Goal: Book appointment/travel/reservation

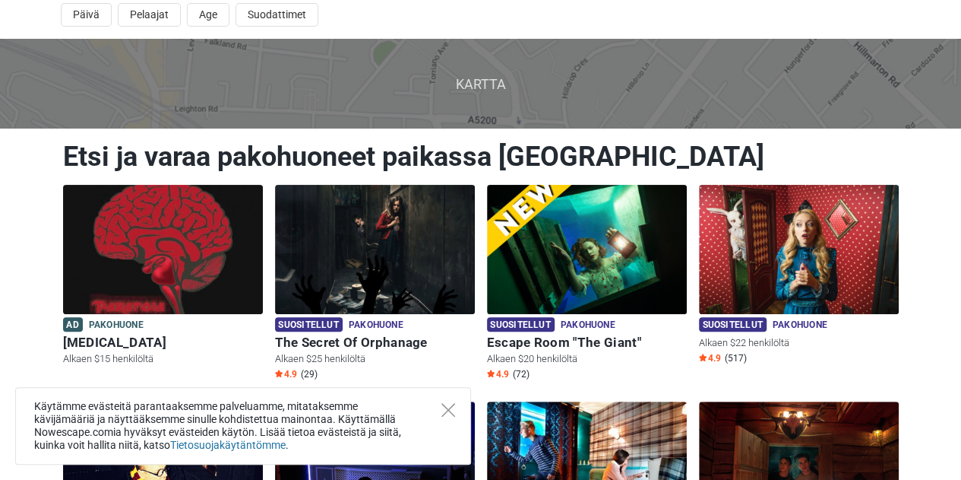
scroll to position [76, 0]
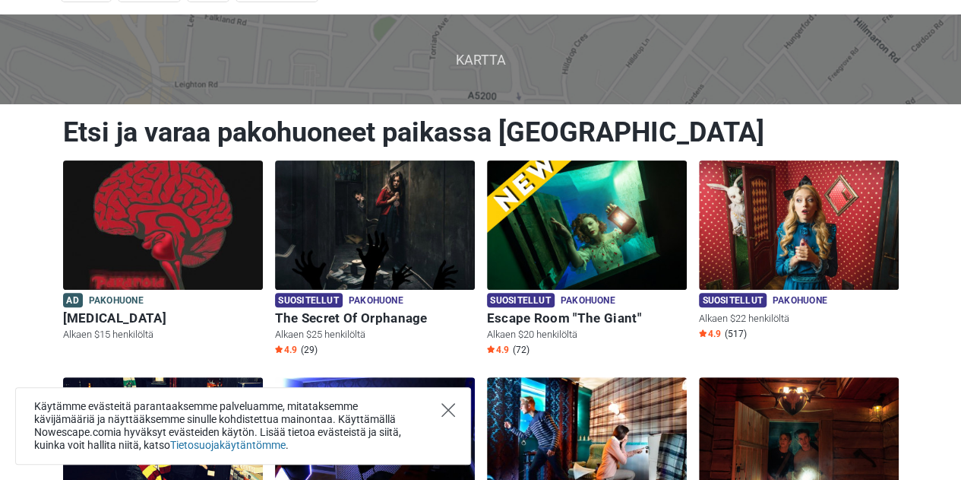
click at [450, 413] on icon "Close" at bounding box center [449, 410] width 14 height 14
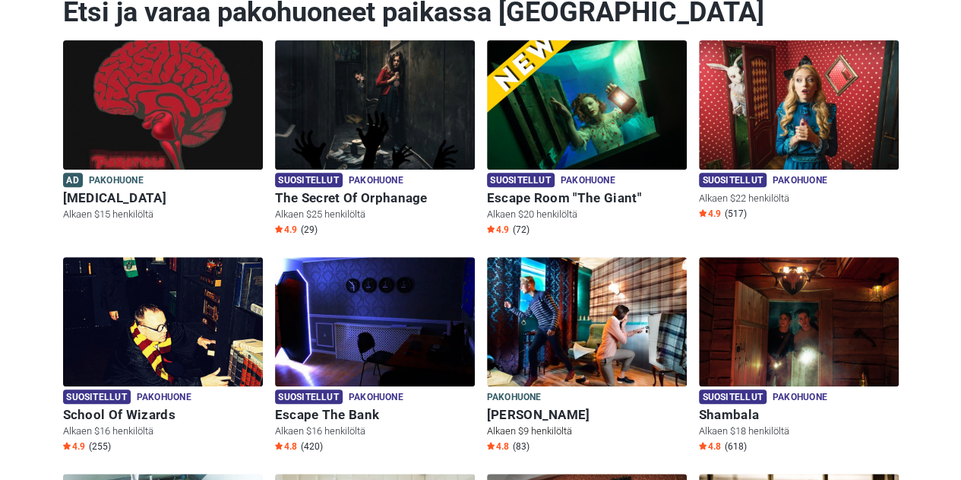
scroll to position [228, 0]
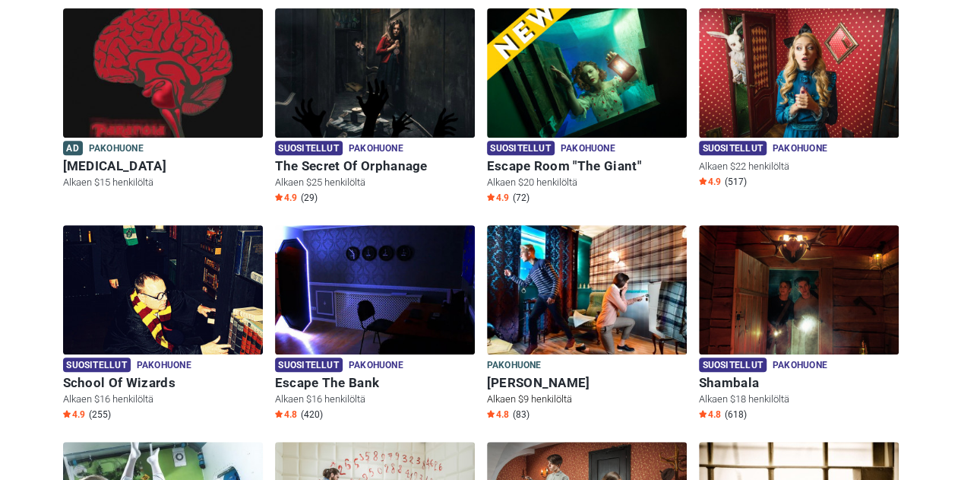
click at [540, 378] on h6 "[PERSON_NAME]" at bounding box center [587, 383] width 200 height 16
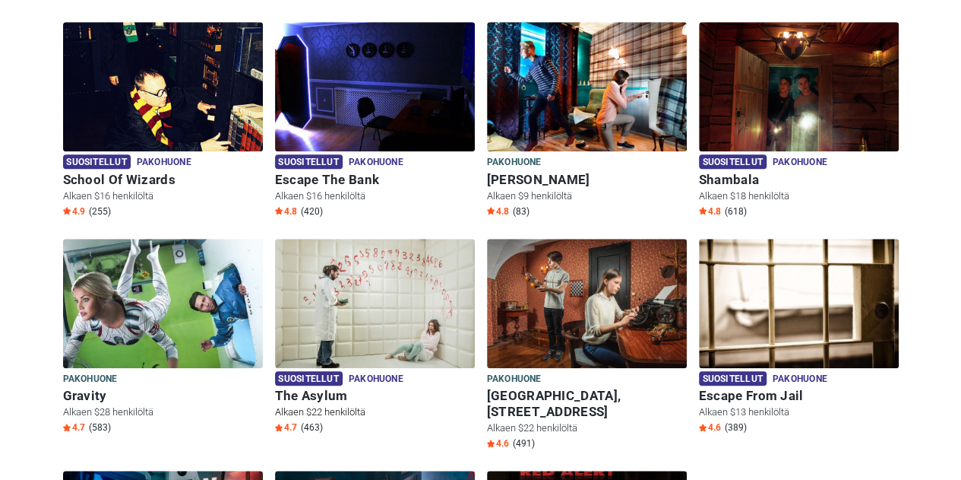
scroll to position [454, 0]
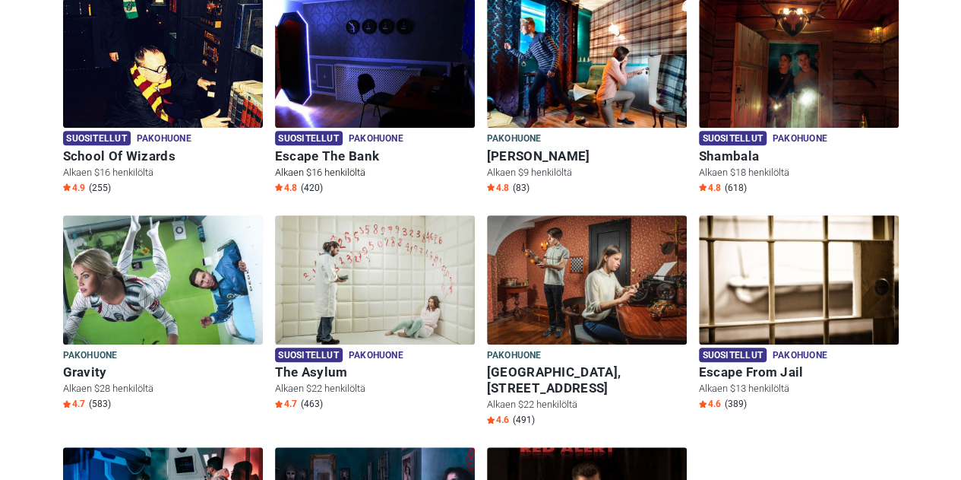
click at [315, 157] on h6 "Escape The Bank" at bounding box center [375, 156] width 200 height 16
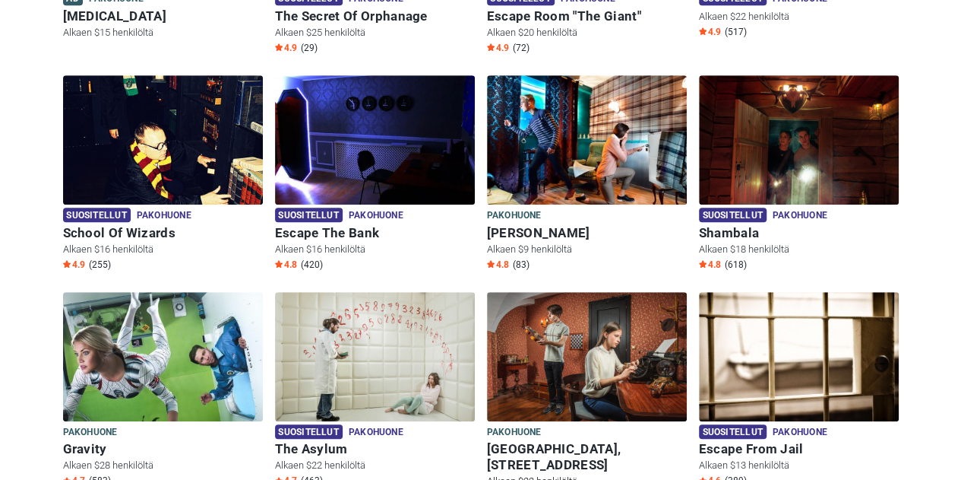
scroll to position [302, 0]
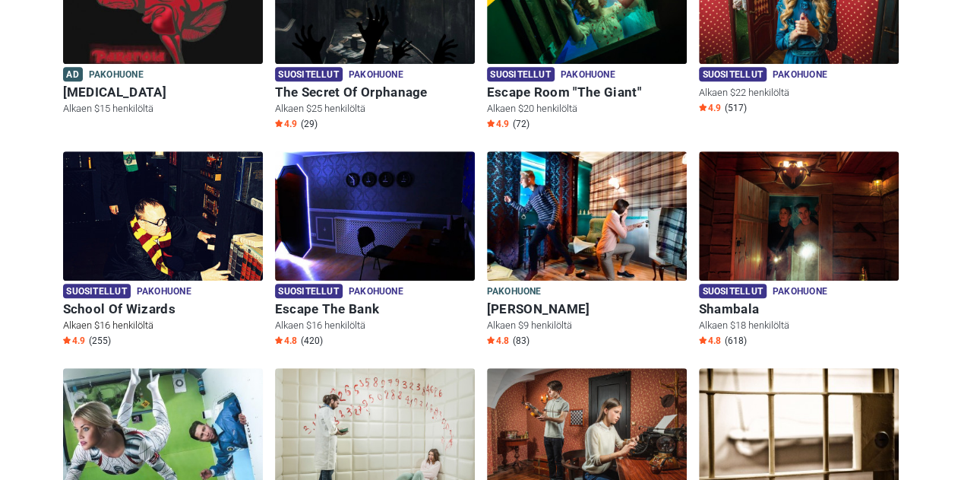
click at [141, 302] on h6 "School Of Wizards" at bounding box center [163, 309] width 200 height 16
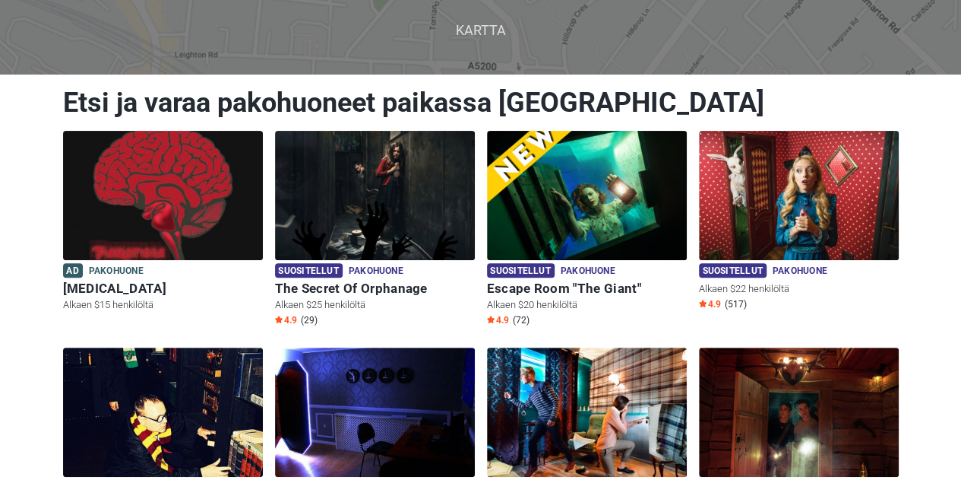
scroll to position [73, 0]
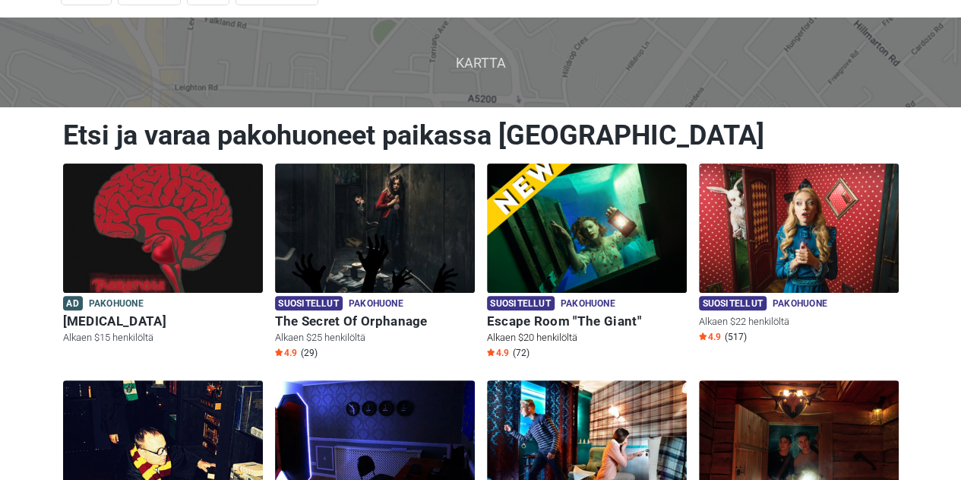
click at [583, 320] on h6 "Escape Room "The Giant"" at bounding box center [587, 321] width 200 height 16
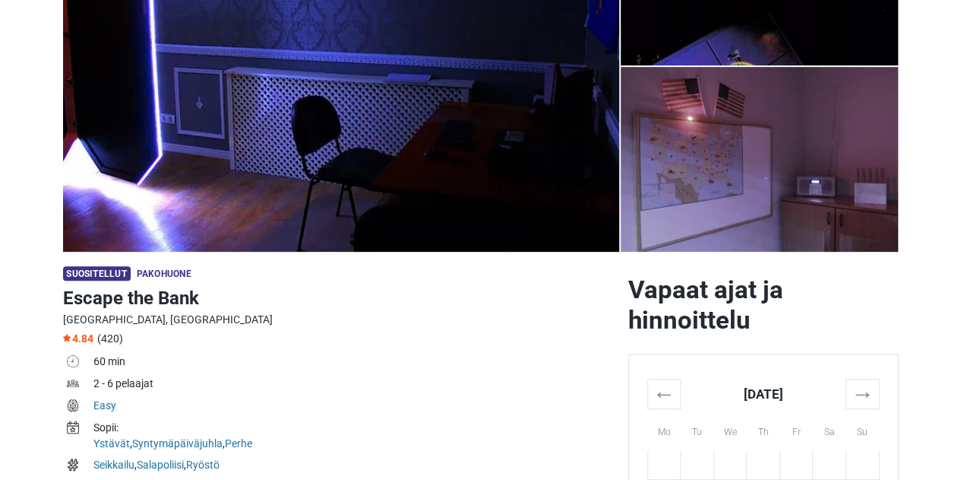
scroll to position [76, 0]
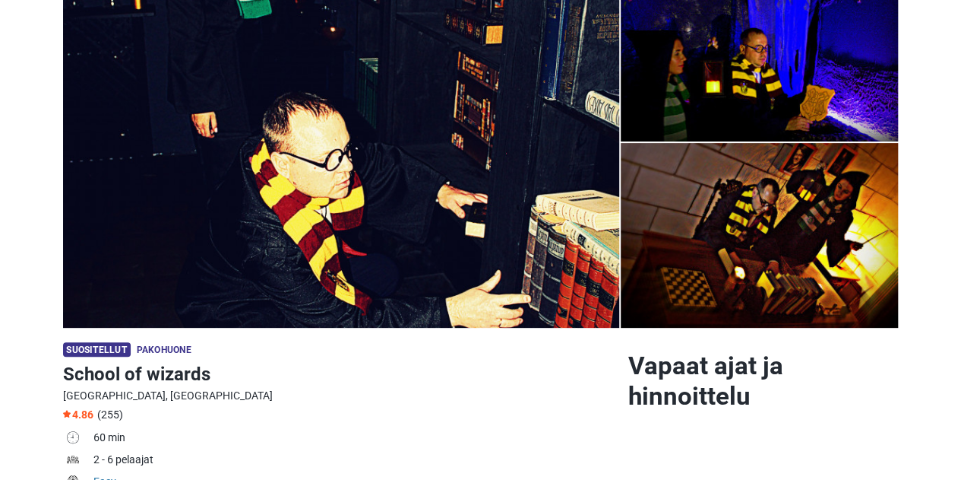
scroll to position [76, 0]
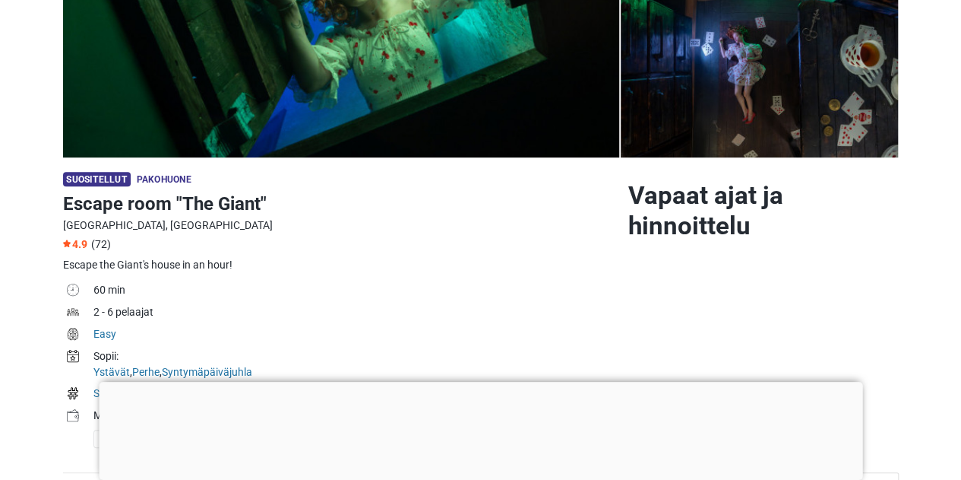
scroll to position [380, 0]
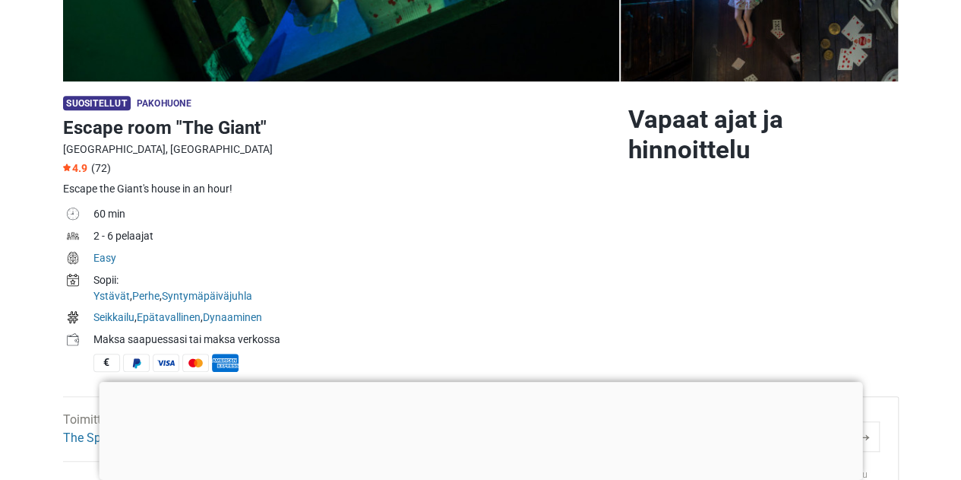
click at [476, 382] on div at bounding box center [481, 382] width 764 height 0
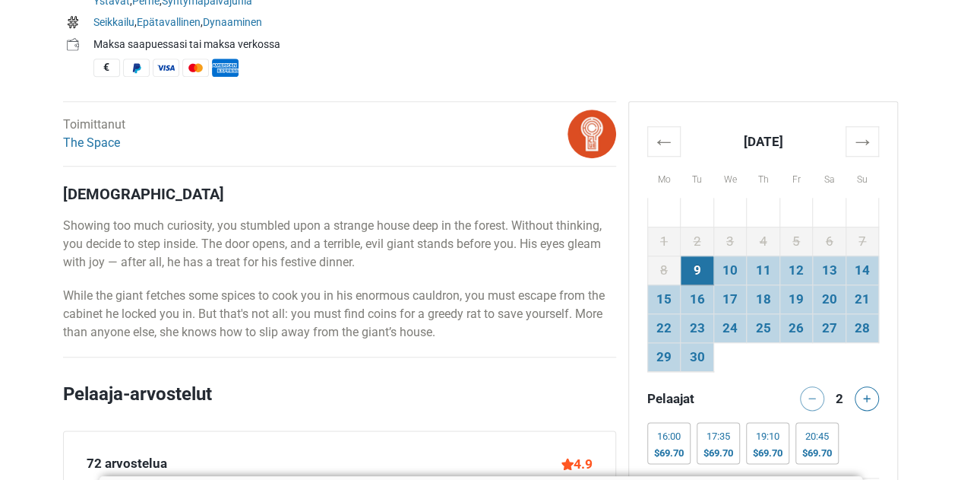
scroll to position [684, 0]
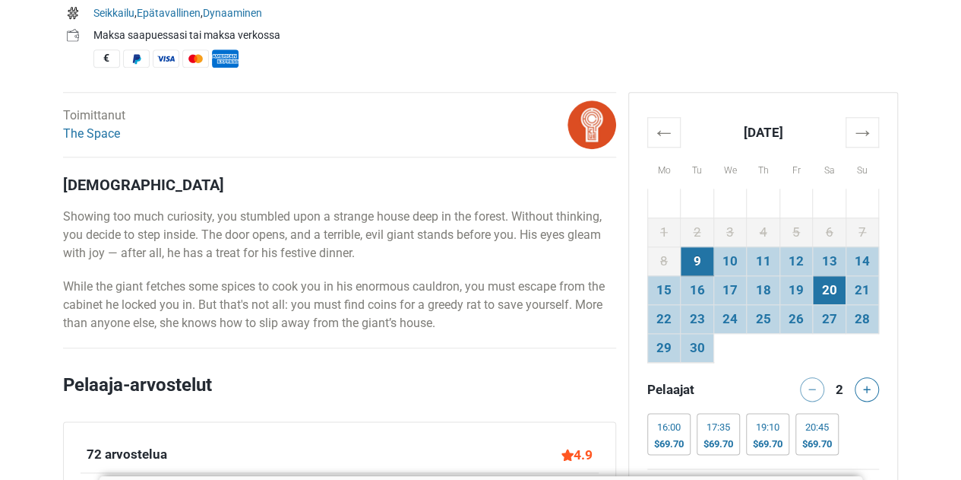
click at [828, 290] on td "20" at bounding box center [829, 289] width 33 height 29
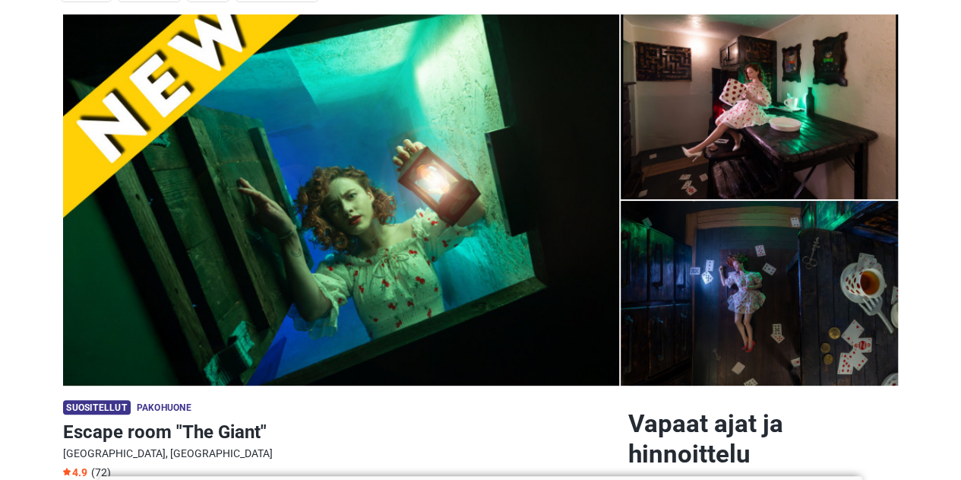
scroll to position [0, 0]
